Goal: Complete application form: Complete application form

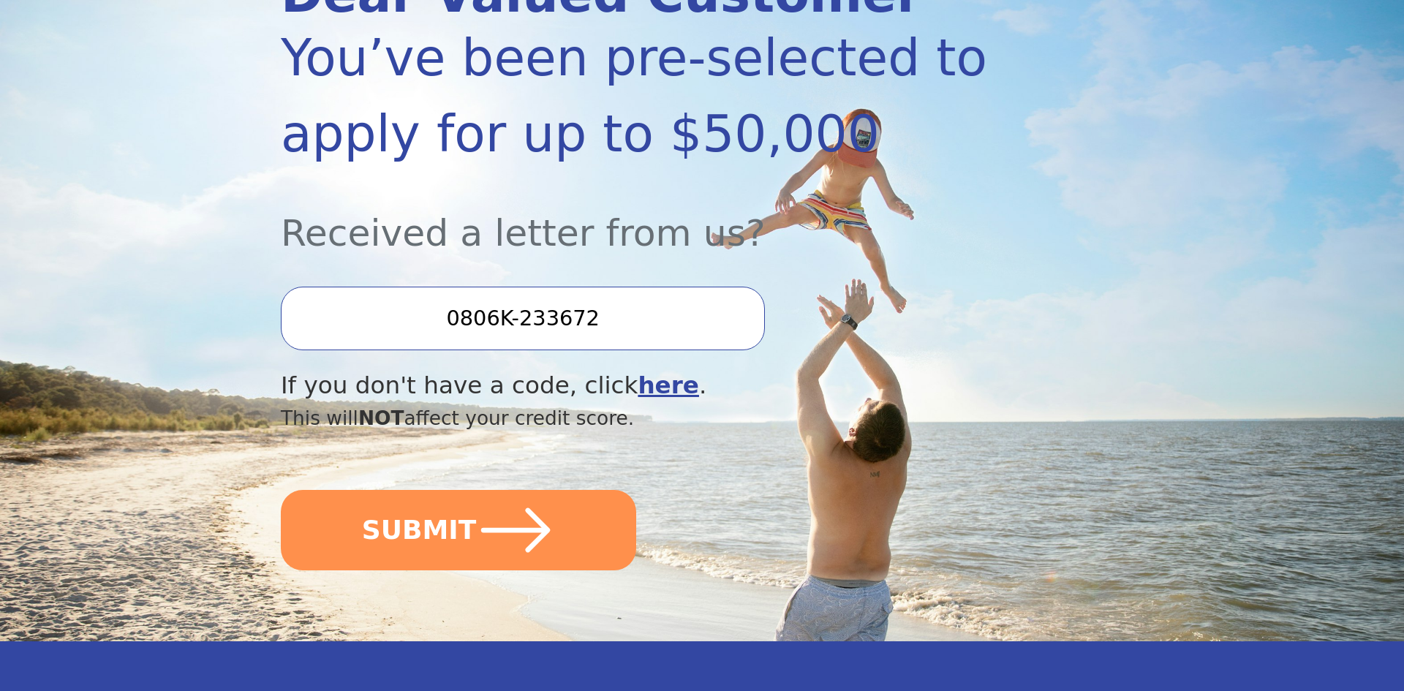
scroll to position [260, 0]
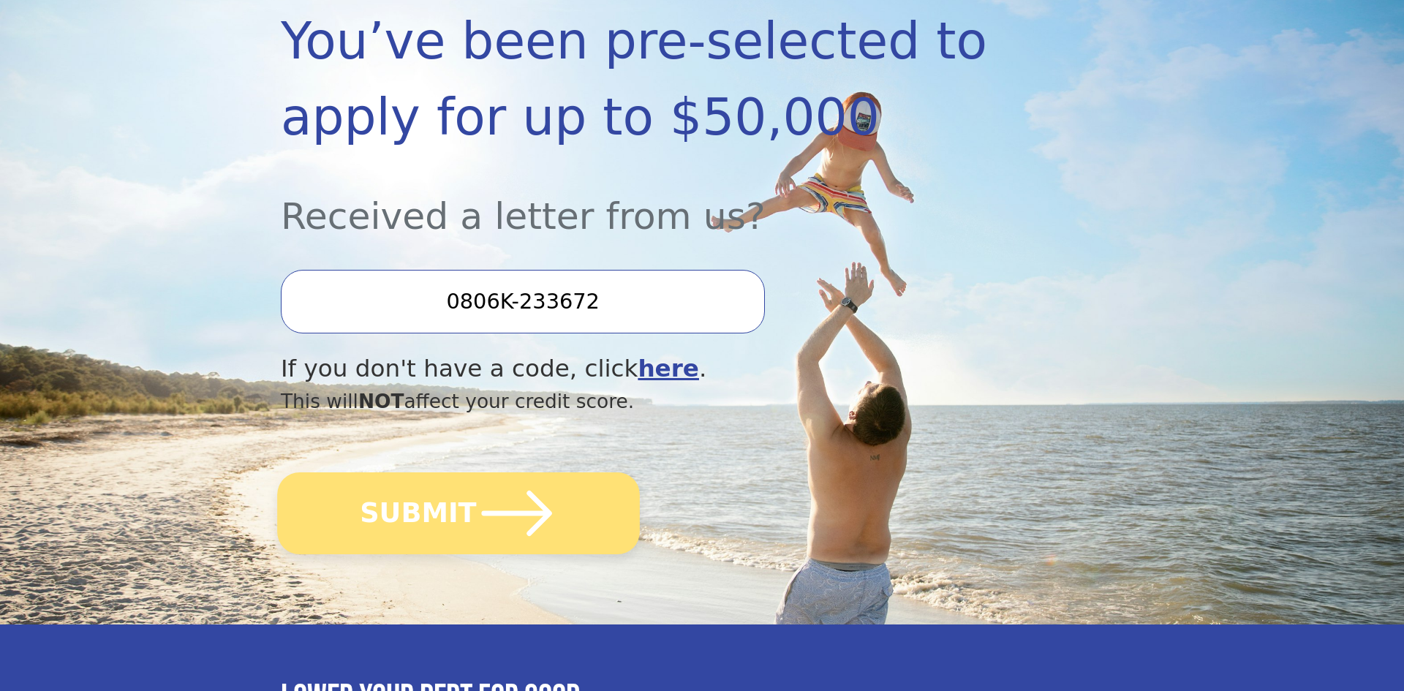
click at [466, 522] on button "SUBMIT" at bounding box center [458, 513] width 363 height 82
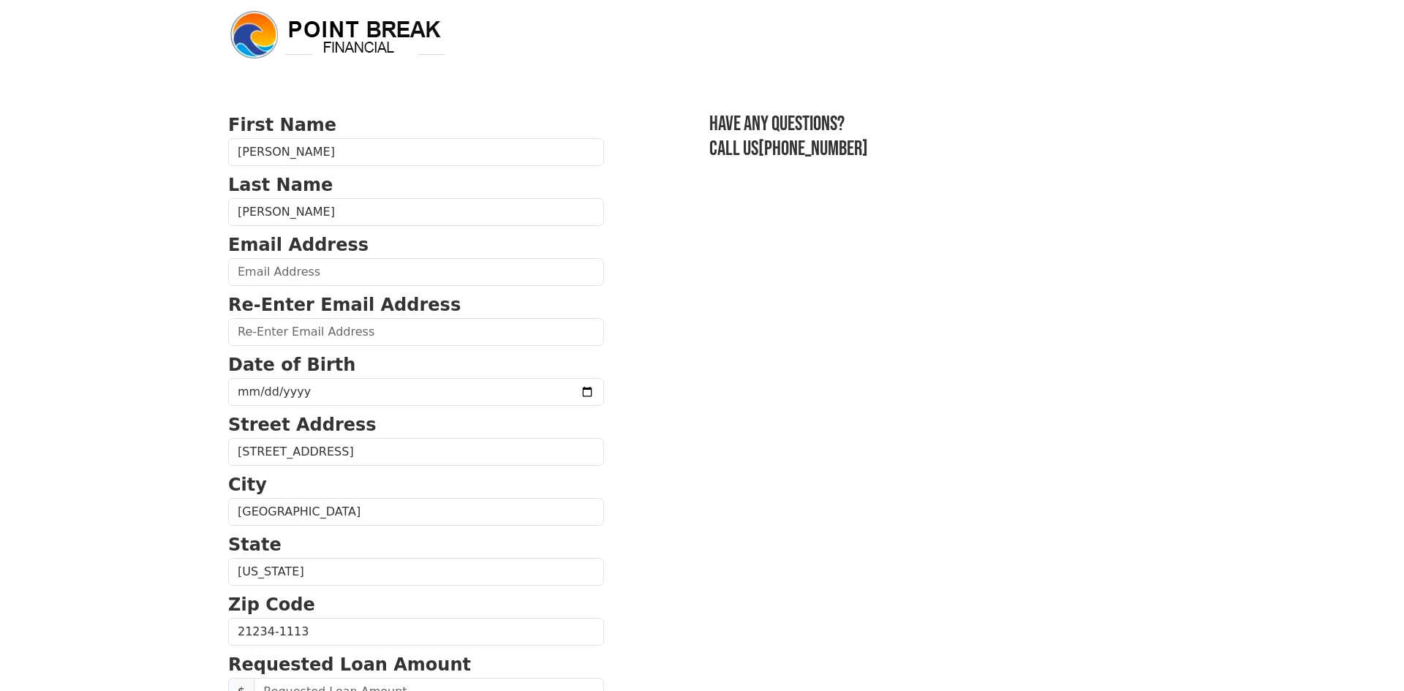
scroll to position [15, 0]
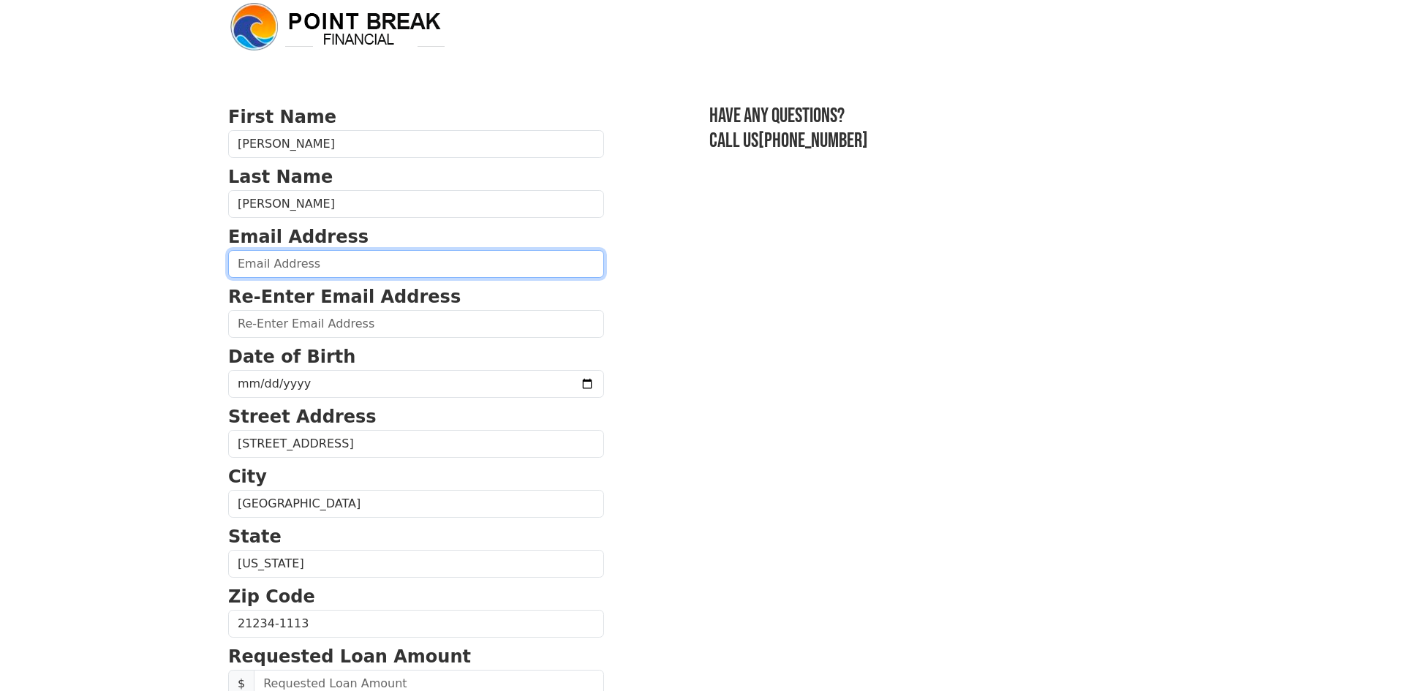
click at [260, 268] on input "email" at bounding box center [416, 264] width 376 height 28
type input "[EMAIL_ADDRESS][DOMAIN_NAME]"
type input "[PHONE_NUMBER]"
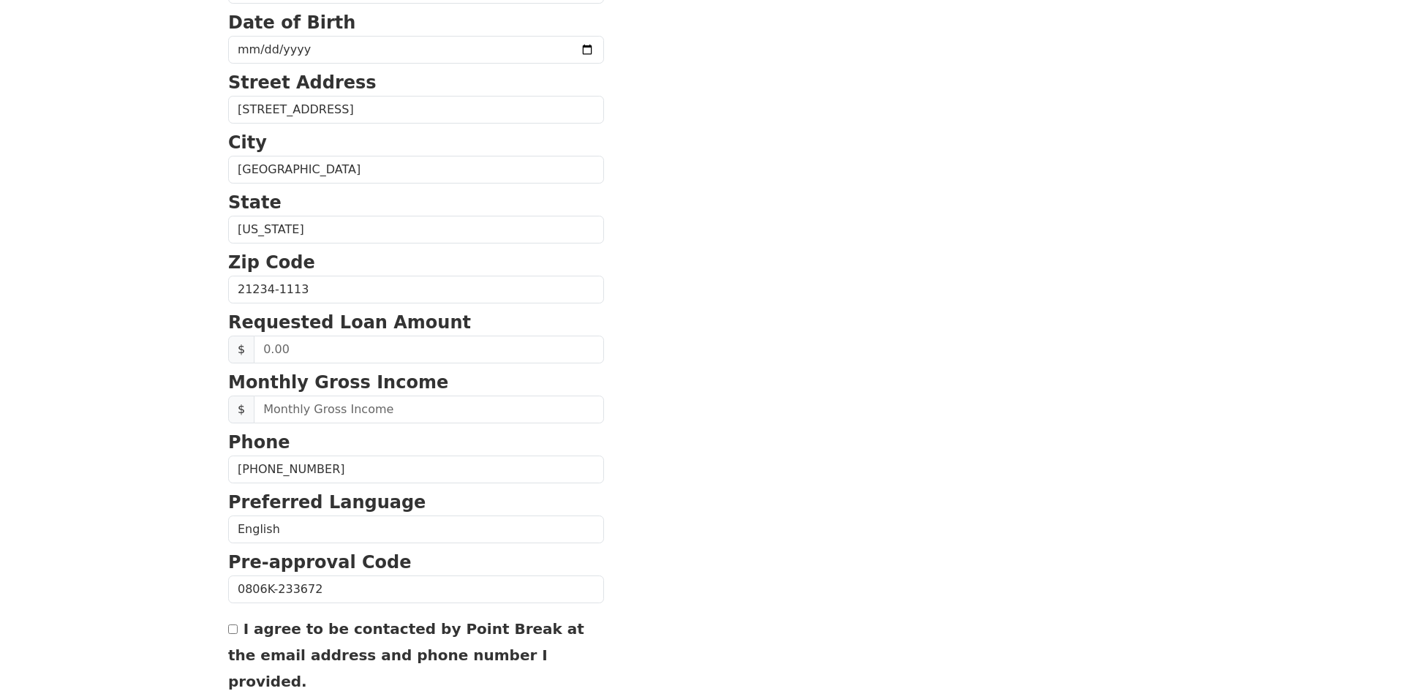
scroll to position [184, 0]
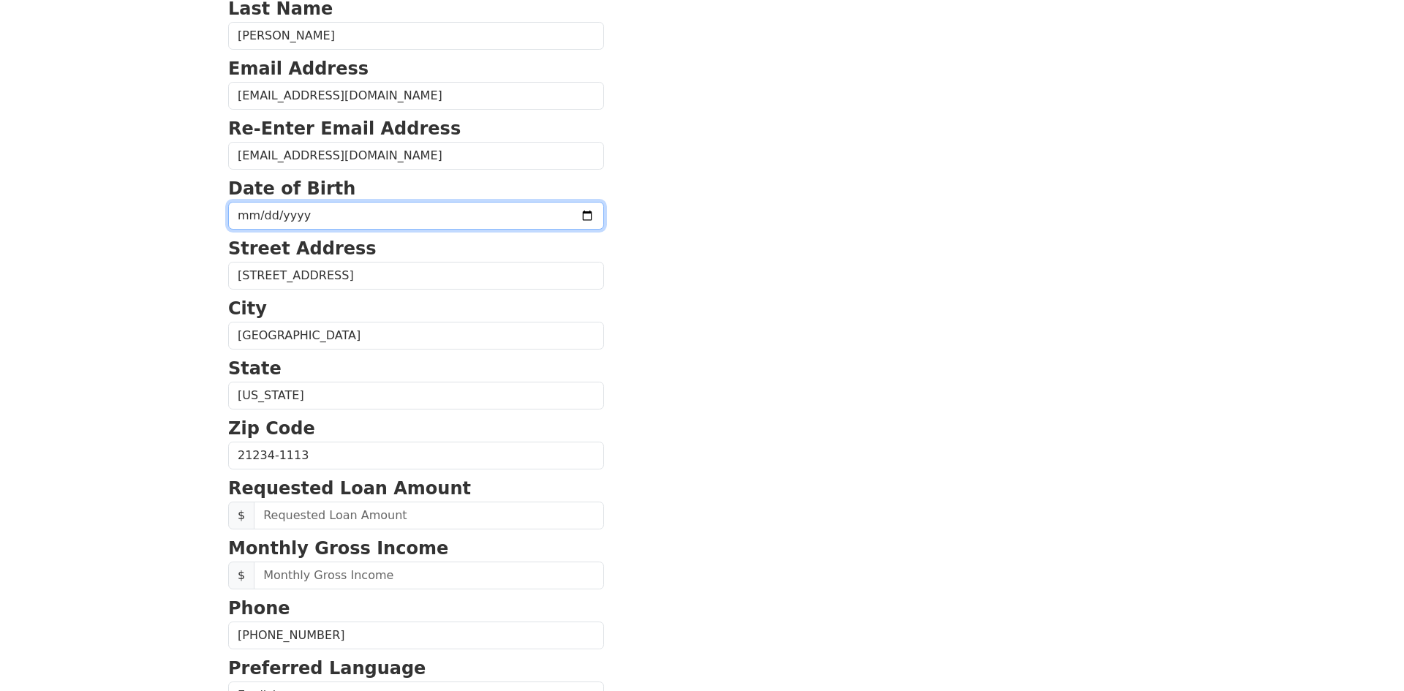
click at [276, 221] on input "date" at bounding box center [416, 216] width 376 height 28
click at [241, 213] on input "date" at bounding box center [416, 216] width 376 height 28
type input "[DATE]"
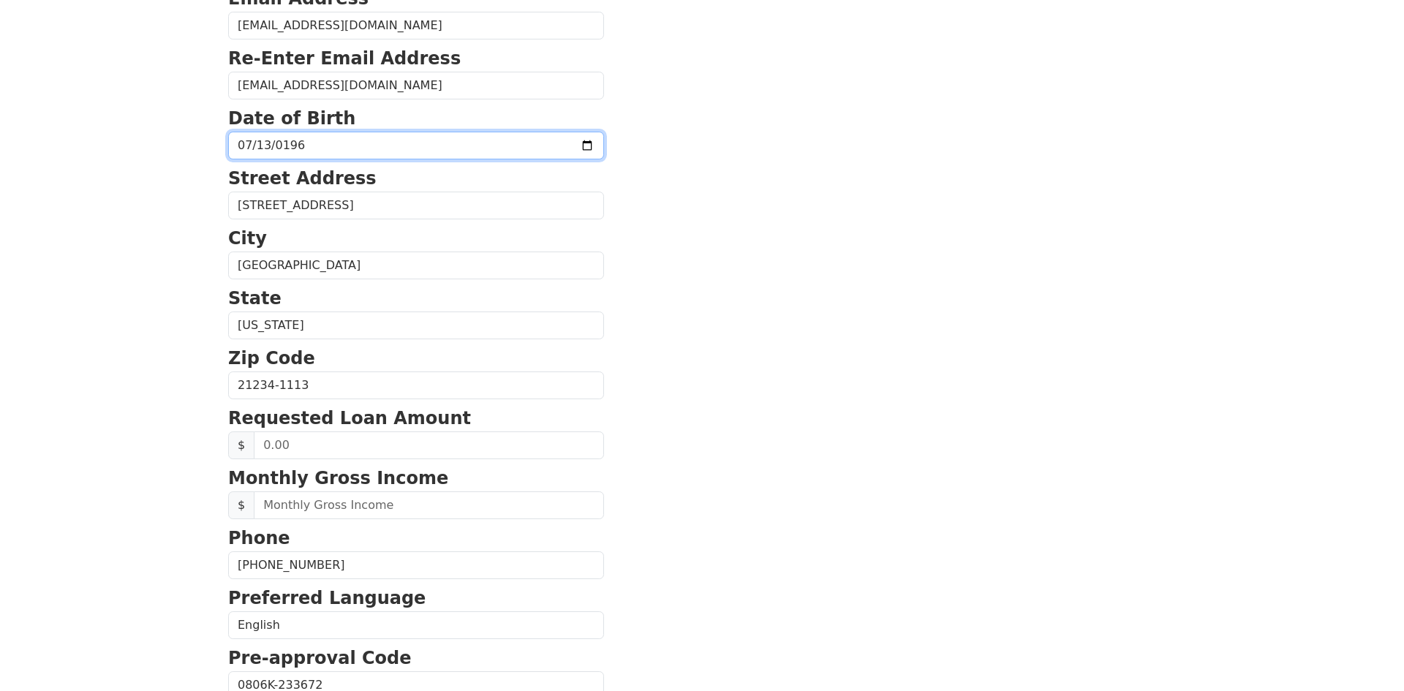
scroll to position [255, 0]
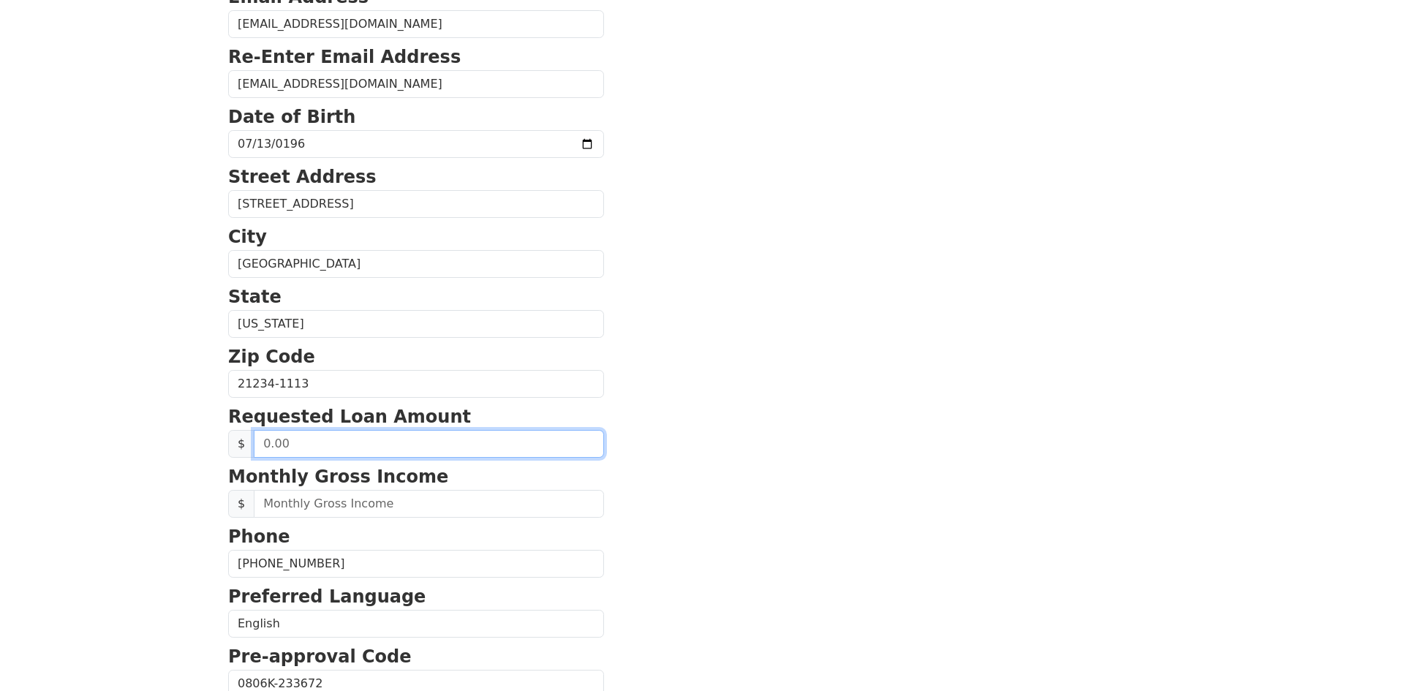
click at [260, 453] on input "text" at bounding box center [429, 444] width 350 height 28
type input "50.00"
click at [330, 454] on input "50.00" at bounding box center [429, 444] width 350 height 28
drag, startPoint x: 260, startPoint y: 450, endPoint x: 371, endPoint y: 451, distance: 111.1
click at [371, 451] on input "50.00" at bounding box center [429, 444] width 350 height 28
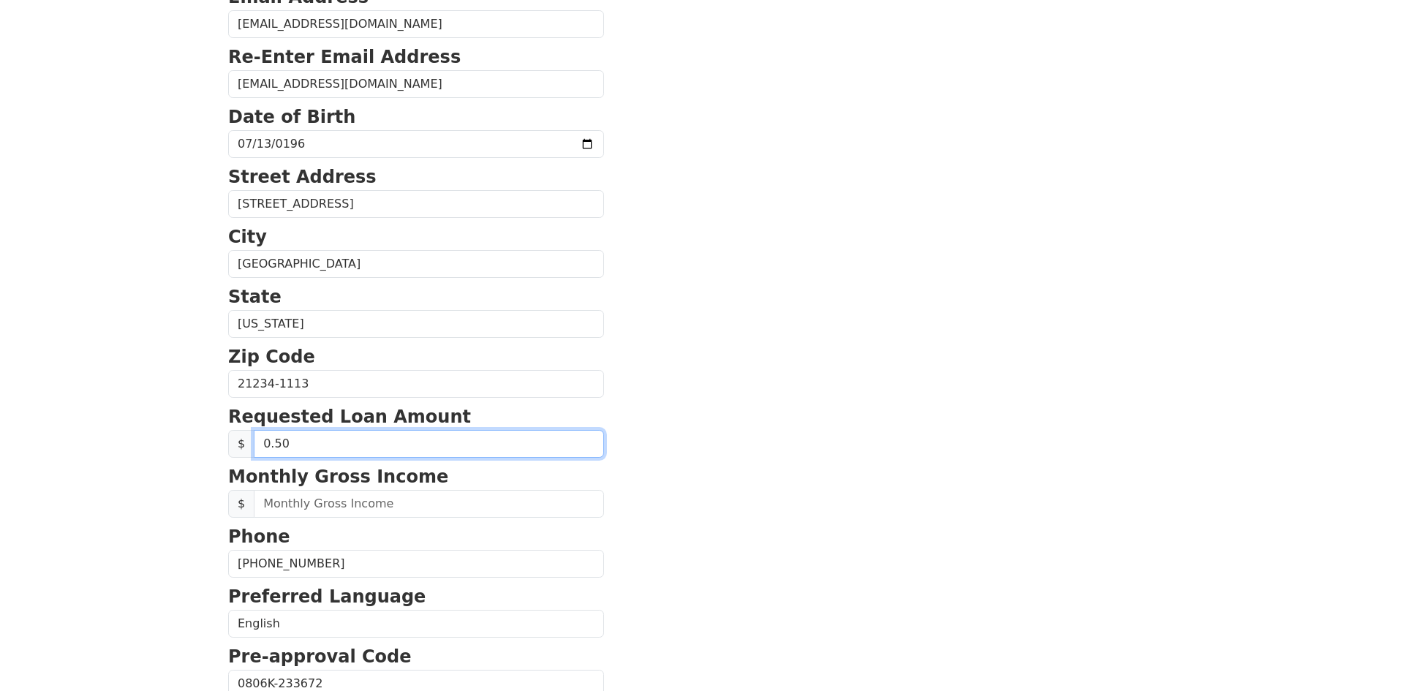
click at [266, 456] on input "0.50" at bounding box center [429, 444] width 350 height 28
click at [262, 453] on input "0.00" at bounding box center [429, 444] width 350 height 28
click at [271, 452] on input "0.00" at bounding box center [429, 444] width 350 height 28
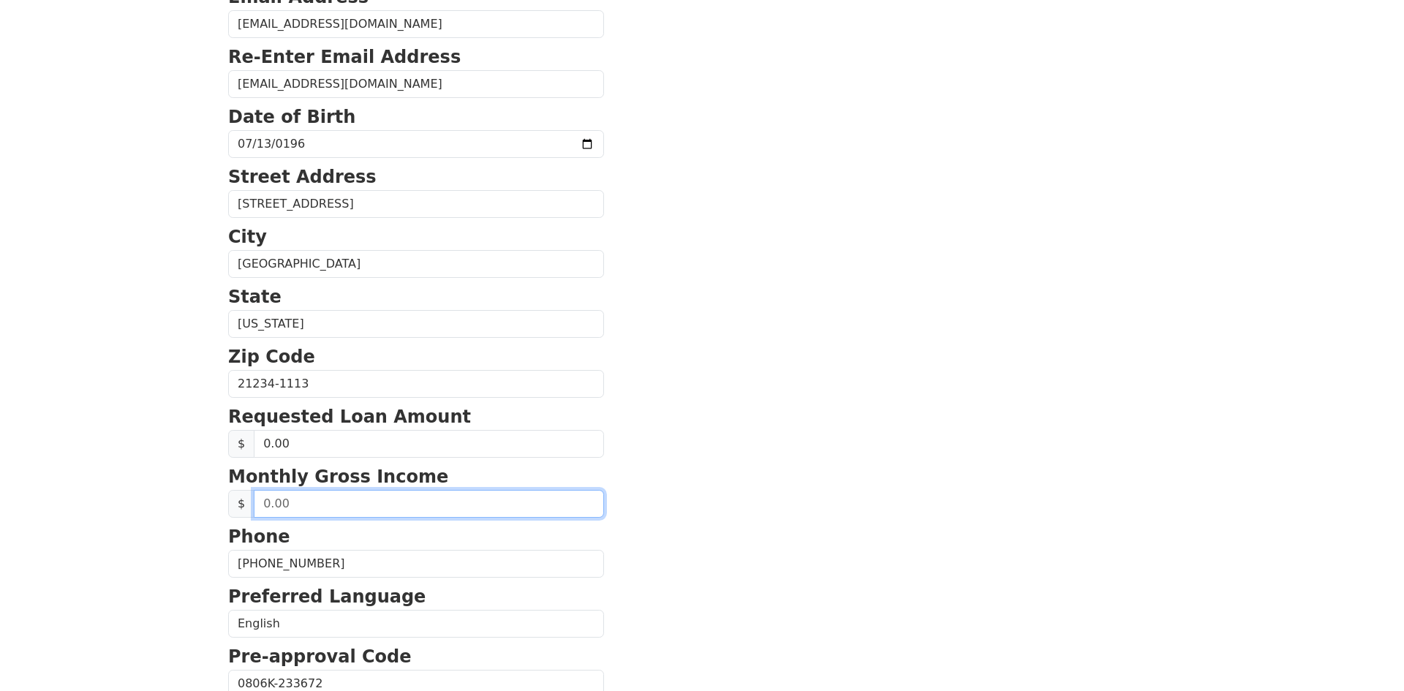
click at [309, 505] on input "text" at bounding box center [429, 504] width 350 height 28
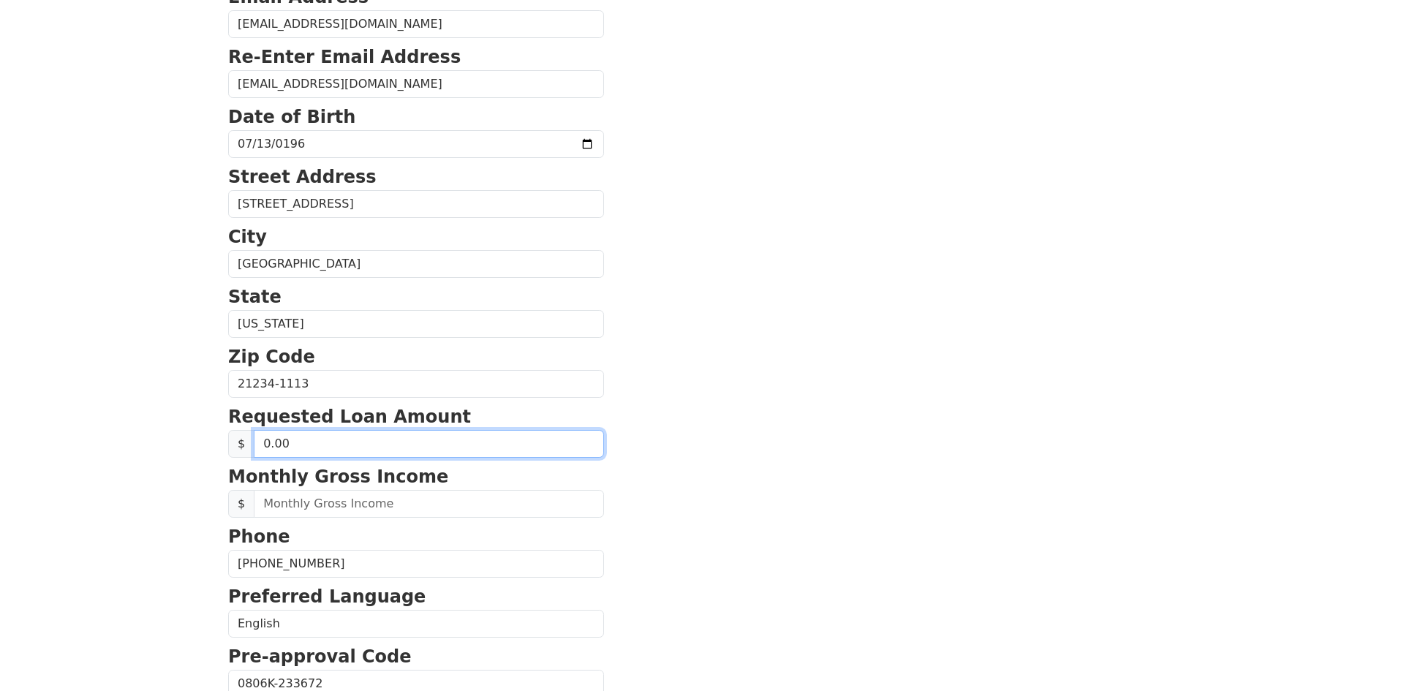
click at [265, 450] on input "0.00" at bounding box center [429, 444] width 350 height 28
type input "50,000.00"
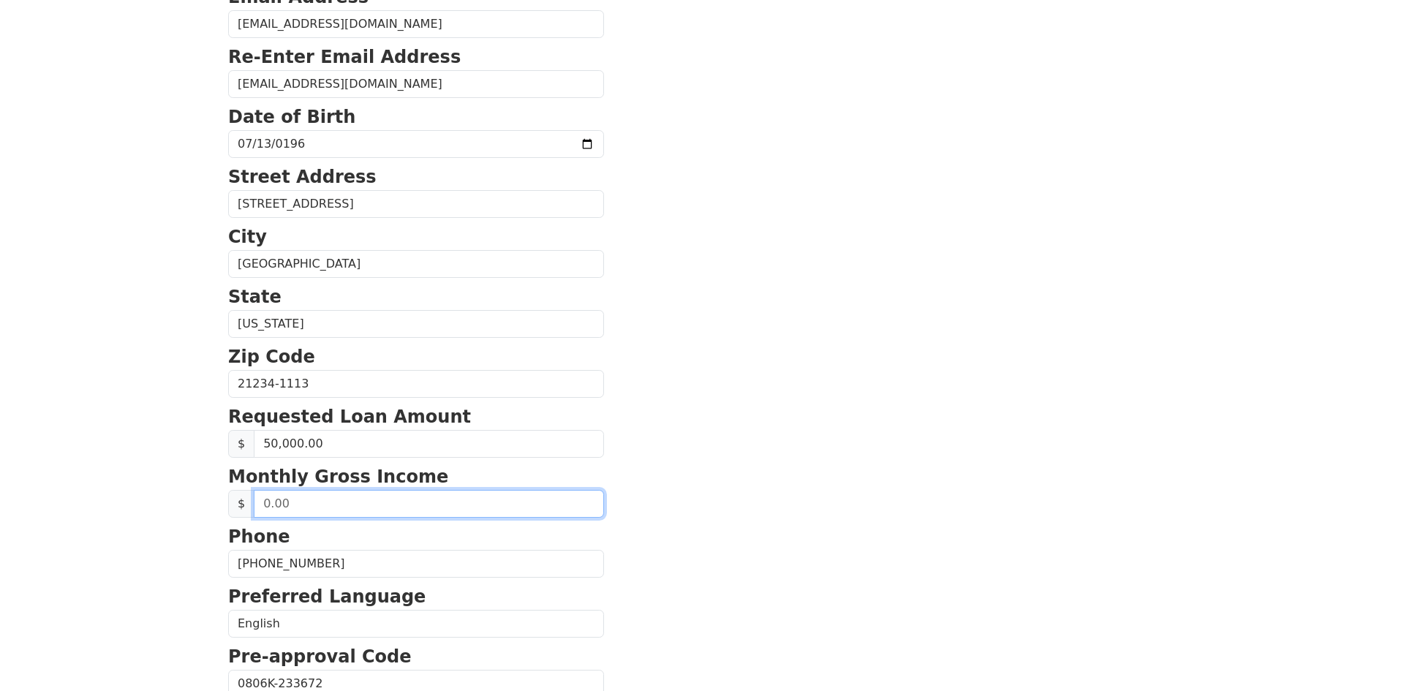
click at [283, 518] on input "text" at bounding box center [429, 504] width 350 height 28
type input "8,333.00"
click at [726, 502] on section "First Name [PERSON_NAME] Name [PERSON_NAME] Email Address [EMAIL_ADDRESS][DOMAI…" at bounding box center [702, 385] width 948 height 1043
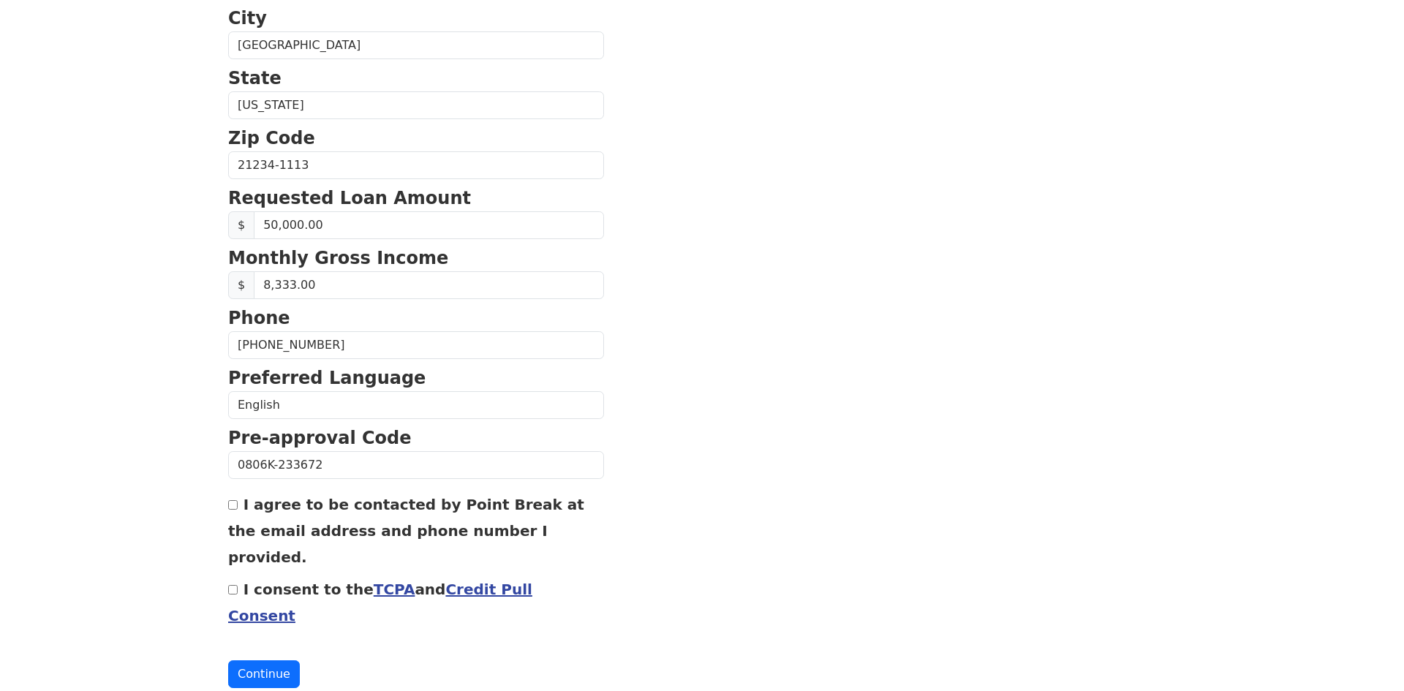
scroll to position [480, 0]
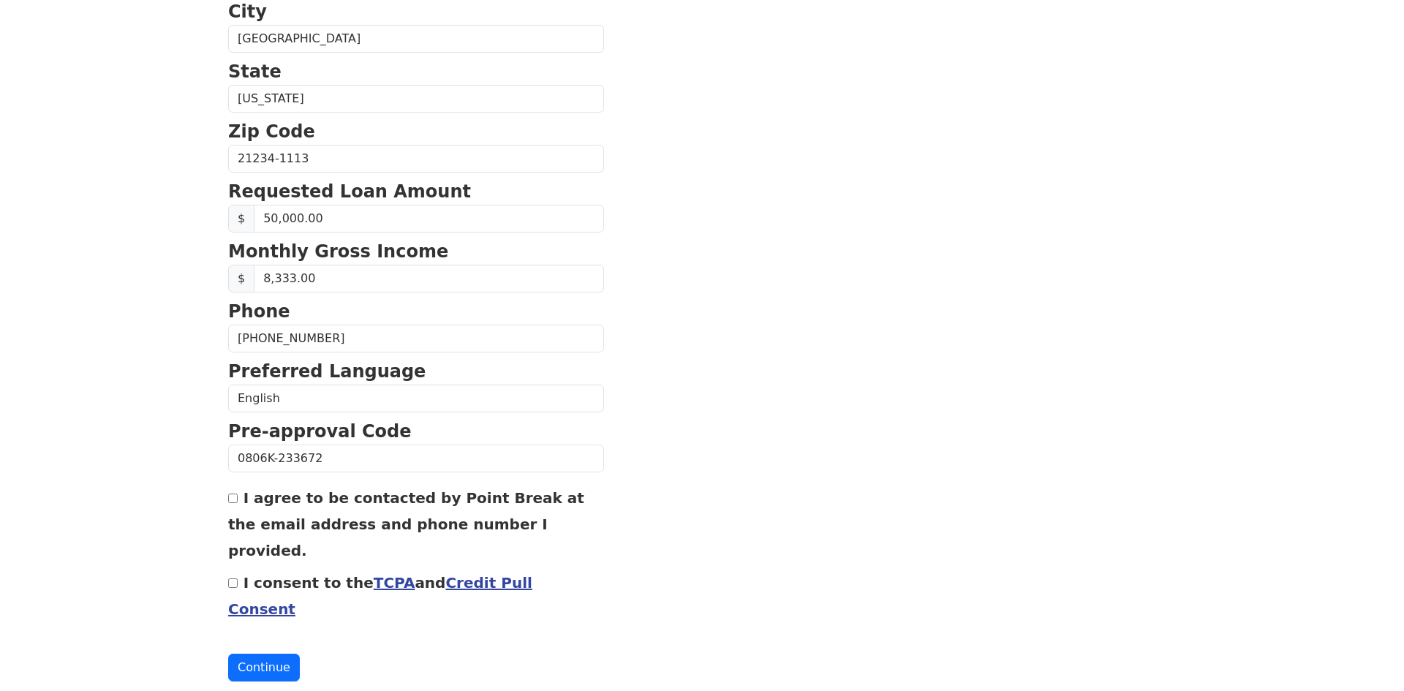
click at [233, 503] on input "I agree to be contacted by Point Break at the email address and phone number I …" at bounding box center [233, 499] width 10 height 10
checkbox input "true"
click at [306, 348] on input "[PHONE_NUMBER]" at bounding box center [416, 339] width 376 height 28
click at [300, 345] on input "[PHONE_NUMBER]" at bounding box center [416, 339] width 376 height 28
click at [300, 347] on input "[PHONE_NUMBER]" at bounding box center [416, 339] width 376 height 28
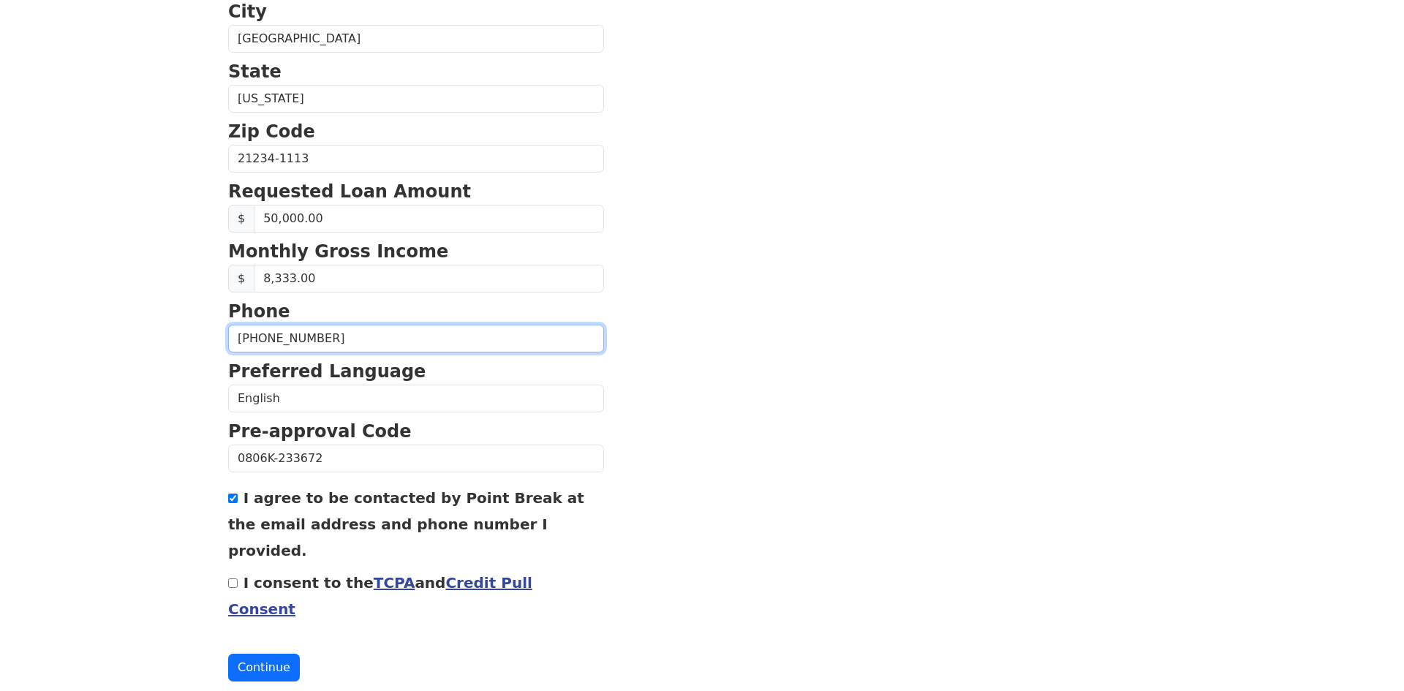
click at [306, 350] on input "[PHONE_NUMBER]" at bounding box center [416, 339] width 376 height 28
type input "[PHONE_NUMBER]"
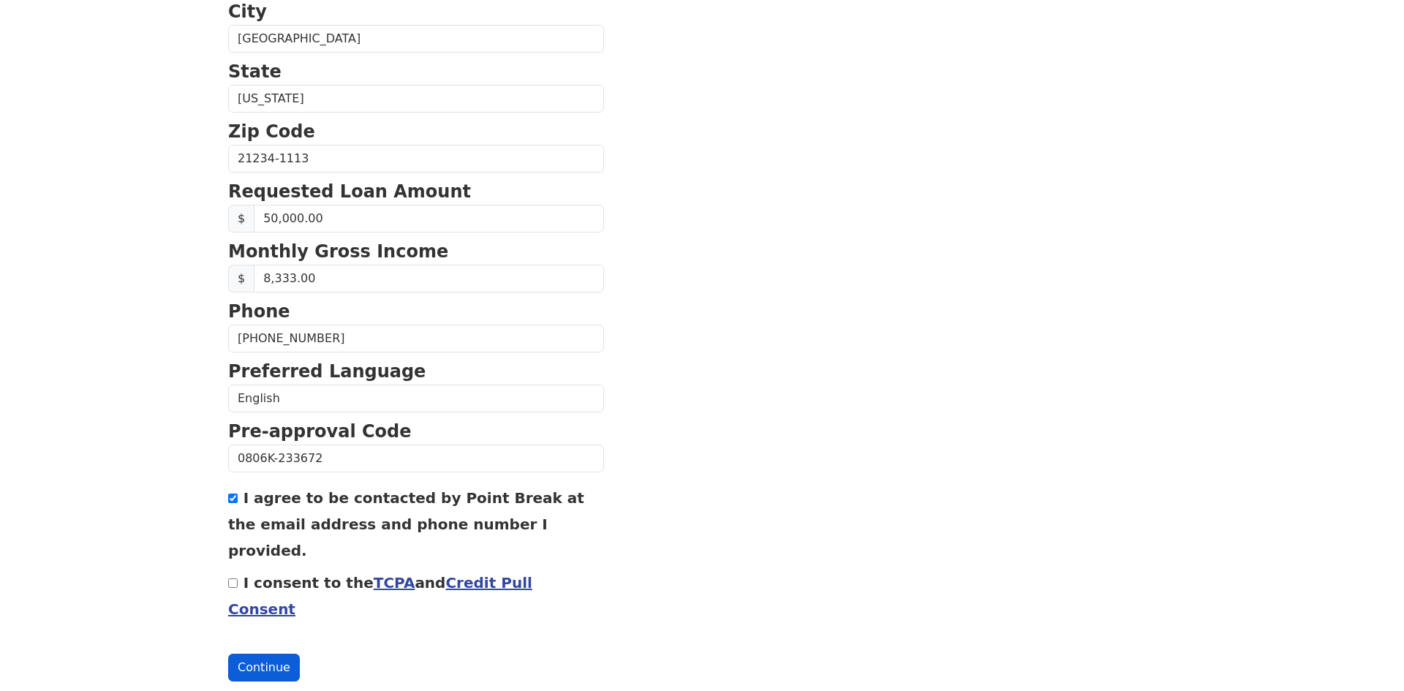
click at [268, 654] on button "Continue" at bounding box center [264, 668] width 72 height 28
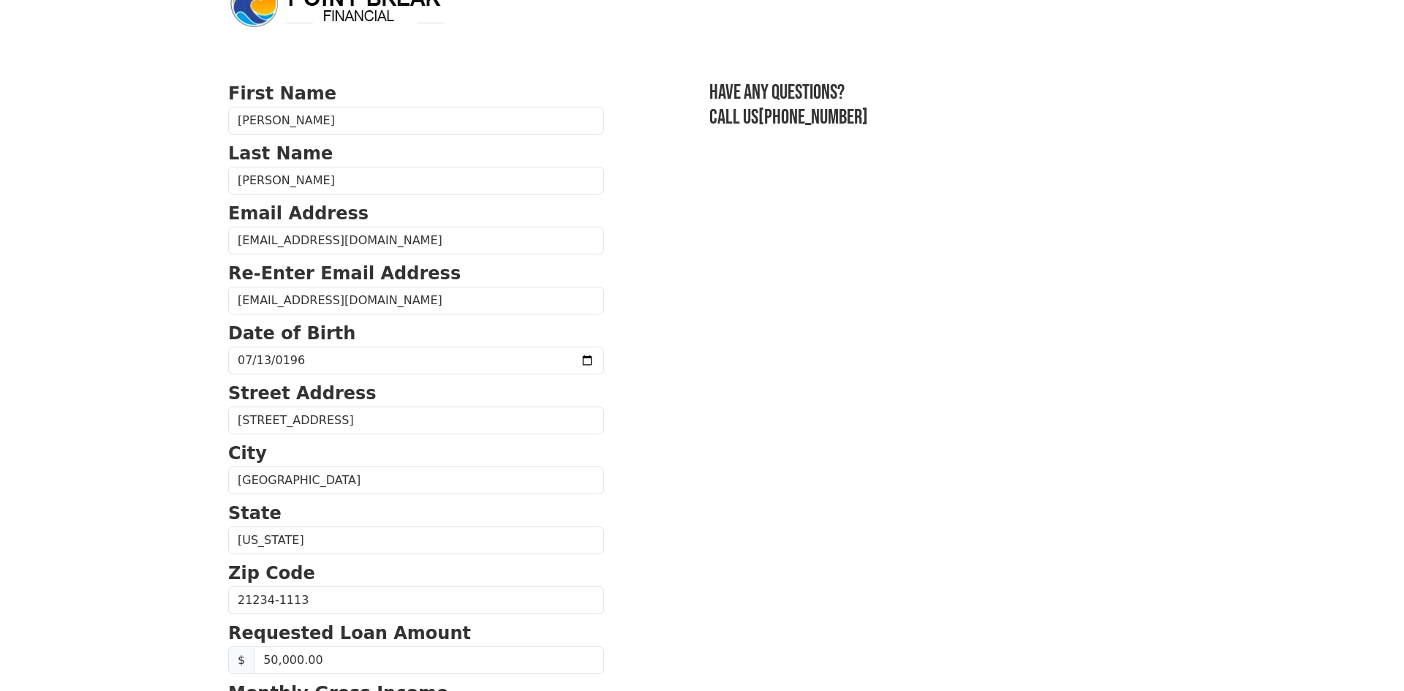
scroll to position [0, 0]
